Goal: Information Seeking & Learning: Learn about a topic

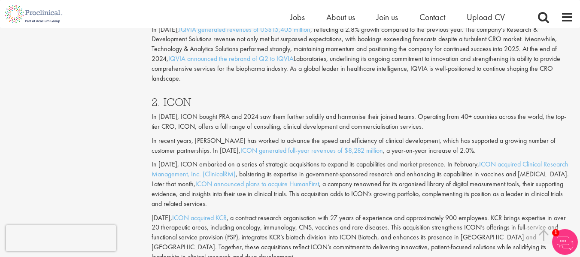
scroll to position [816, 0]
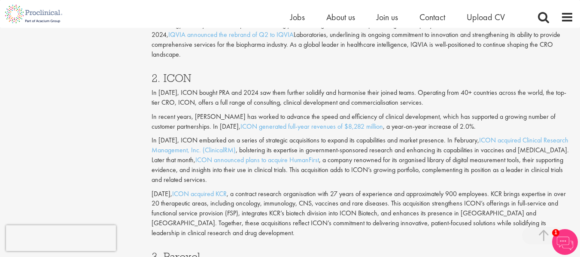
click at [179, 73] on h3 "2. ICON" at bounding box center [363, 78] width 422 height 11
copy h3 "ICON"
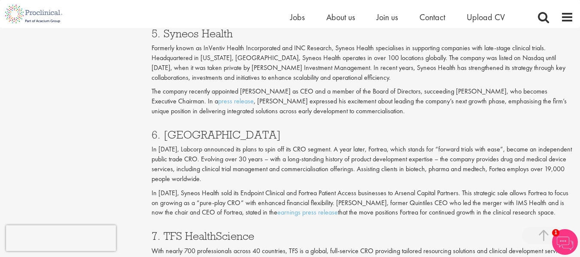
scroll to position [1513, 0]
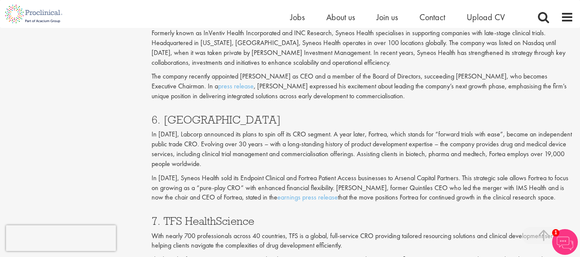
click at [191, 114] on h3 "6. [GEOGRAPHIC_DATA]" at bounding box center [363, 119] width 422 height 11
copy h3 "Fortrea"
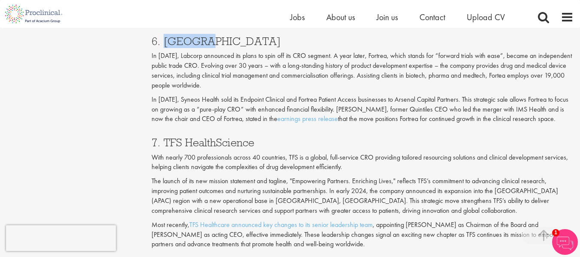
scroll to position [1599, 0]
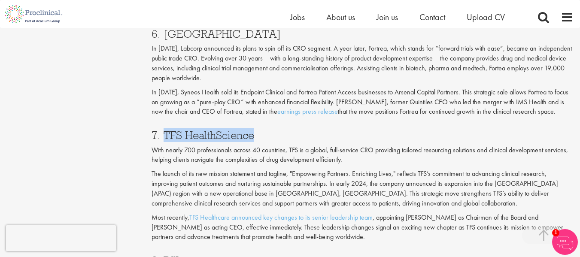
drag, startPoint x: 165, startPoint y: 124, endPoint x: 256, endPoint y: 118, distance: 91.2
click at [256, 121] on div "7. TFS HealthScience With nearly 700 professionals across 40 countries, TFS is …" at bounding box center [362, 183] width 435 height 125
copy h3 "TFS HealthScience"
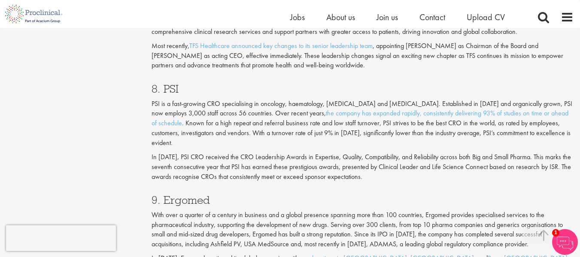
scroll to position [1856, 0]
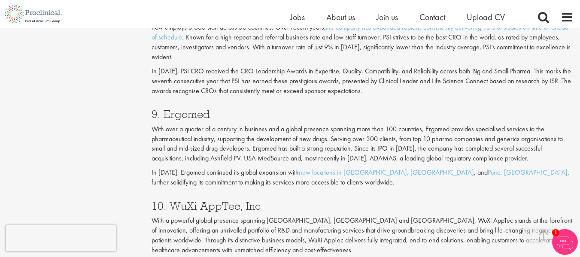
click at [185, 100] on div "9. Ergomed With over a quarter of a century in business and a global presence s…" at bounding box center [362, 145] width 435 height 91
copy h3 "Ergomed"
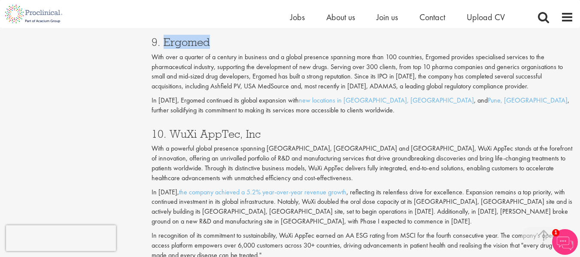
scroll to position [1942, 0]
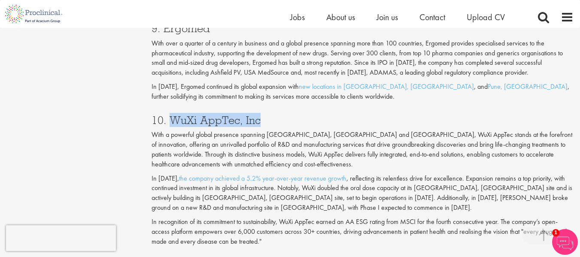
drag, startPoint x: 171, startPoint y: 111, endPoint x: 278, endPoint y: 112, distance: 106.9
click at [278, 115] on h3 "10. WuXi AppTec, Inc" at bounding box center [363, 120] width 422 height 11
copy h3 "WuXi AppTec, Inc"
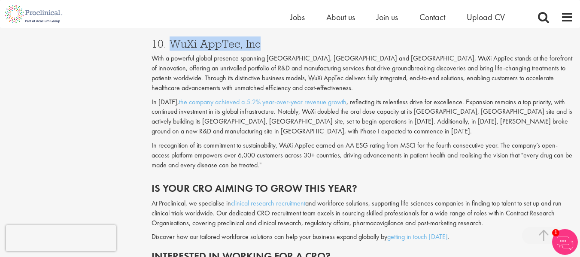
scroll to position [1985, 0]
